Goal: Task Accomplishment & Management: Manage account settings

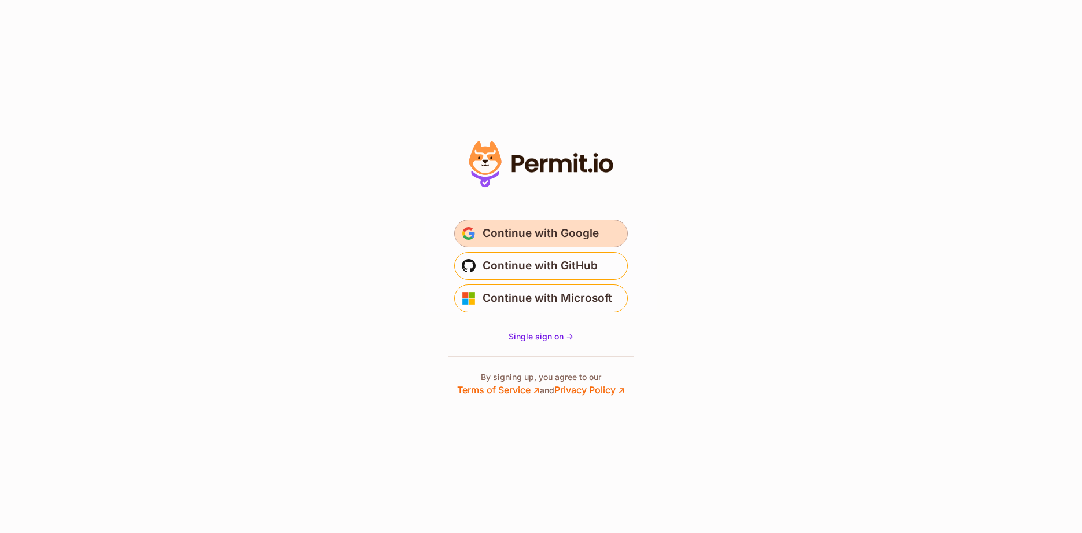
click at [592, 226] on span "Continue with Google" at bounding box center [541, 233] width 116 height 19
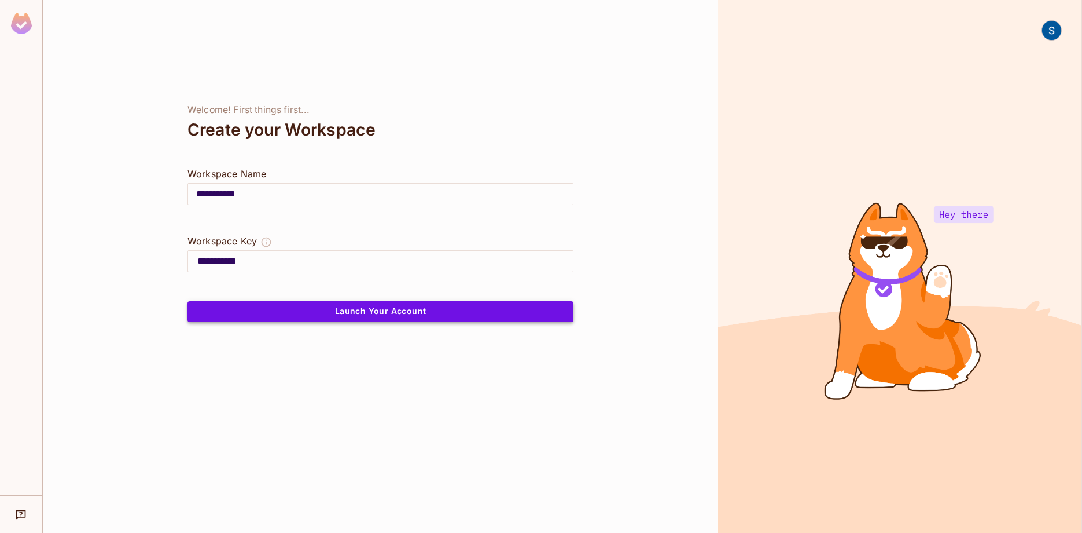
click at [461, 308] on button "Launch Your Account" at bounding box center [381, 311] width 386 height 21
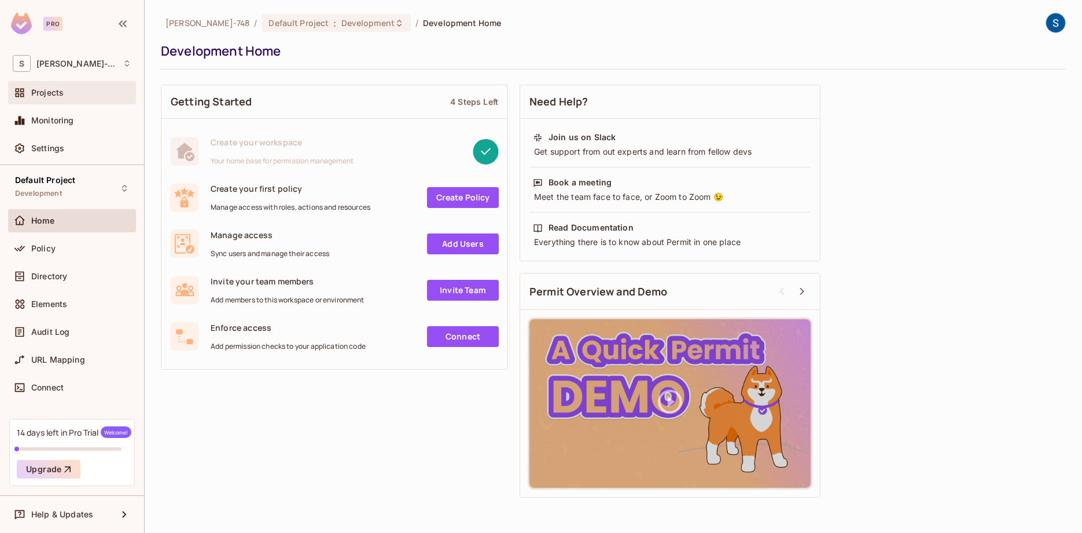
click at [109, 99] on div "Projects" at bounding box center [72, 93] width 119 height 14
